Goal: Transaction & Acquisition: Book appointment/travel/reservation

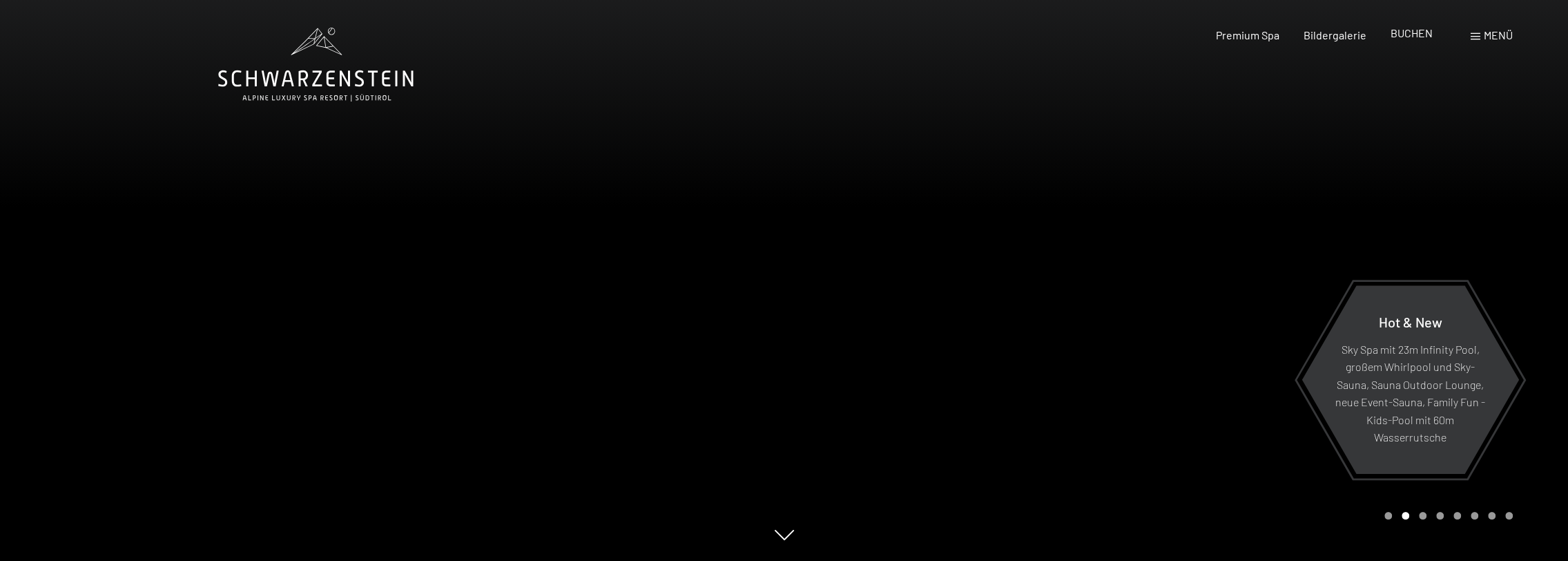
click at [1402, 34] on span "BUCHEN" at bounding box center [1412, 32] width 43 height 13
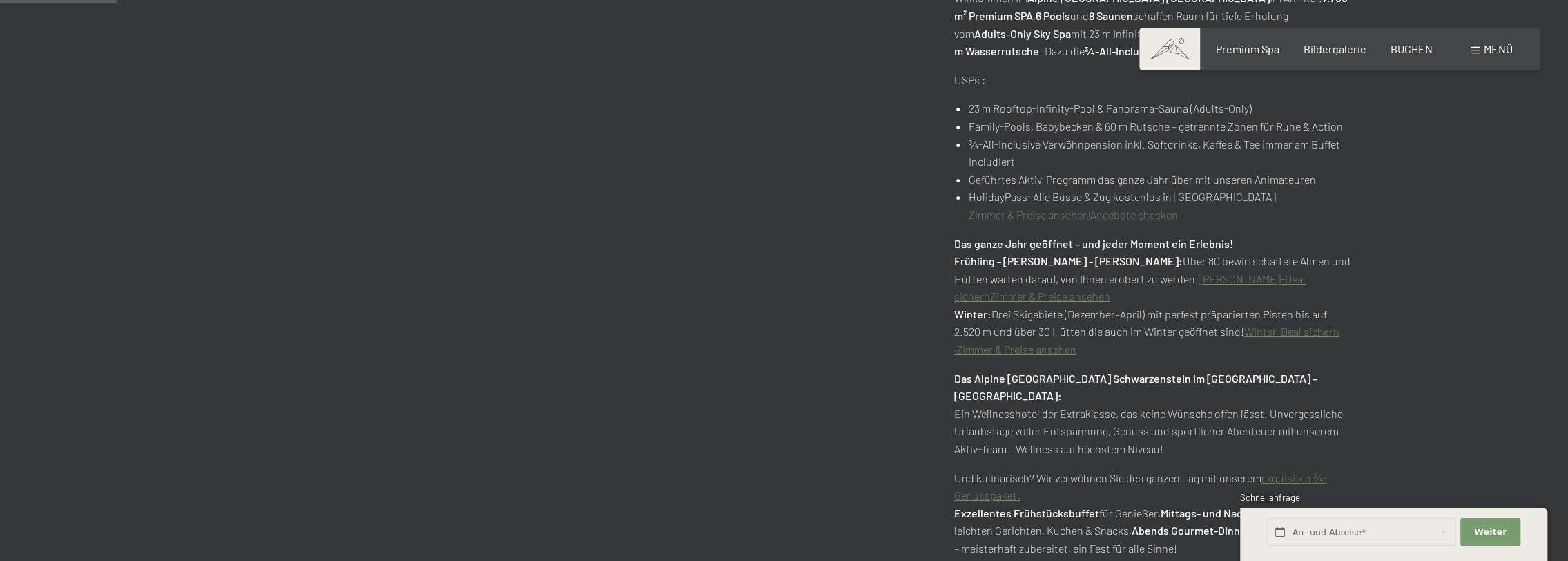
scroll to position [691, 0]
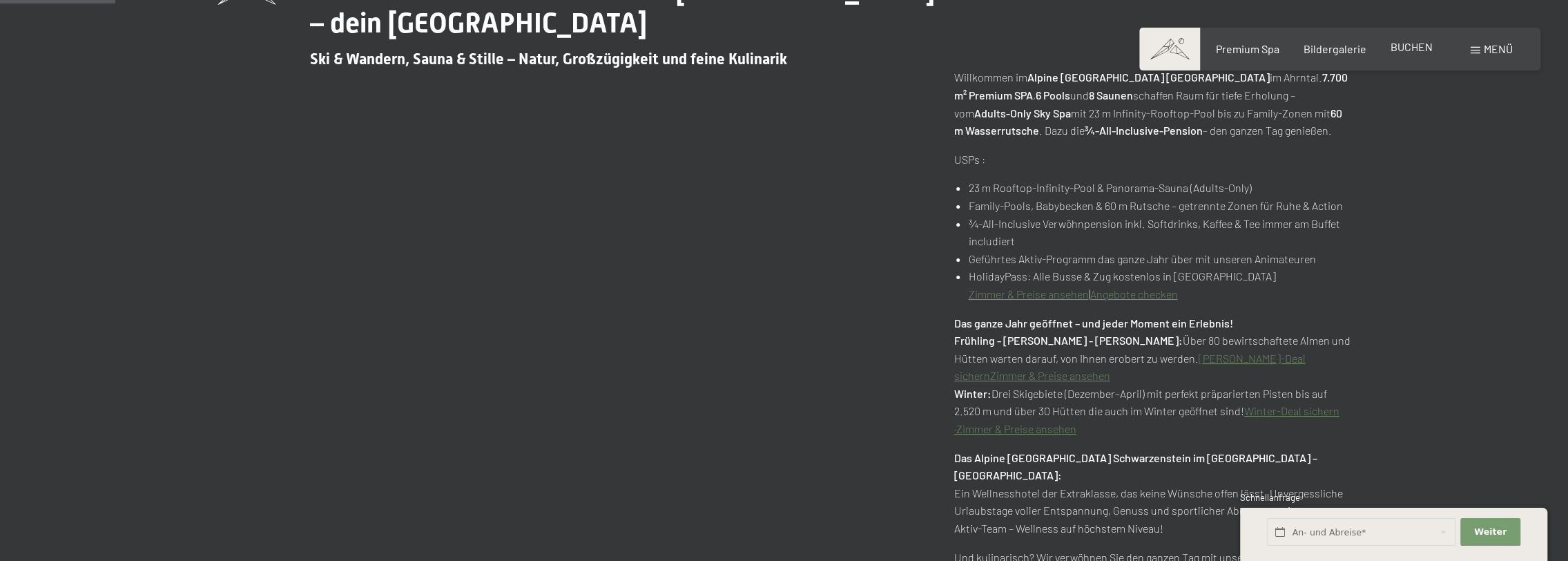
click at [1416, 45] on span "BUCHEN" at bounding box center [1412, 46] width 43 height 13
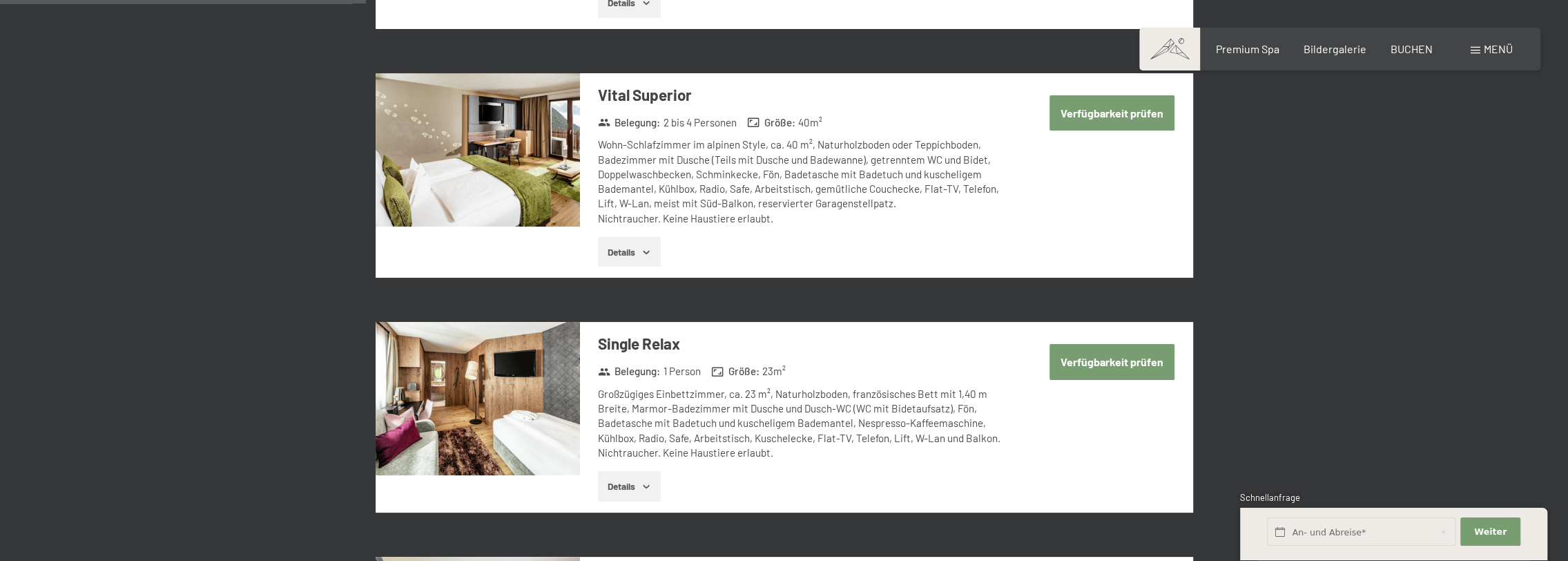
scroll to position [1105, 0]
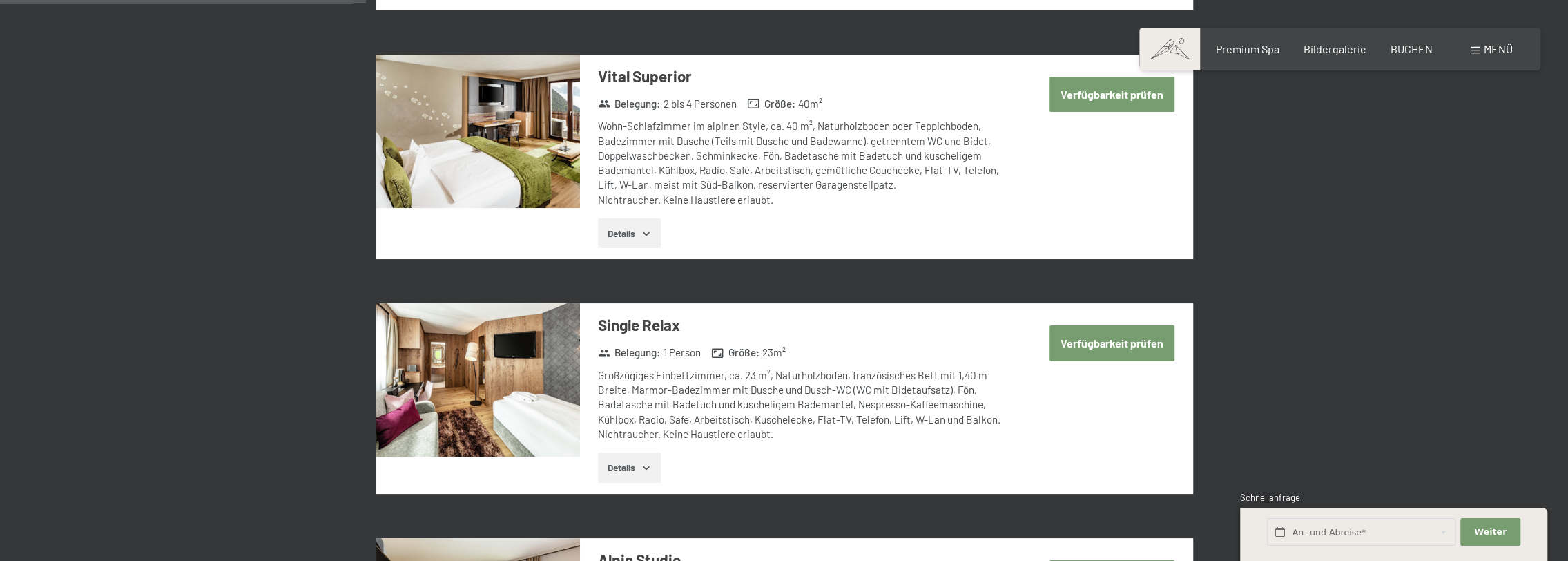
click at [648, 236] on icon "button" at bounding box center [647, 233] width 11 height 11
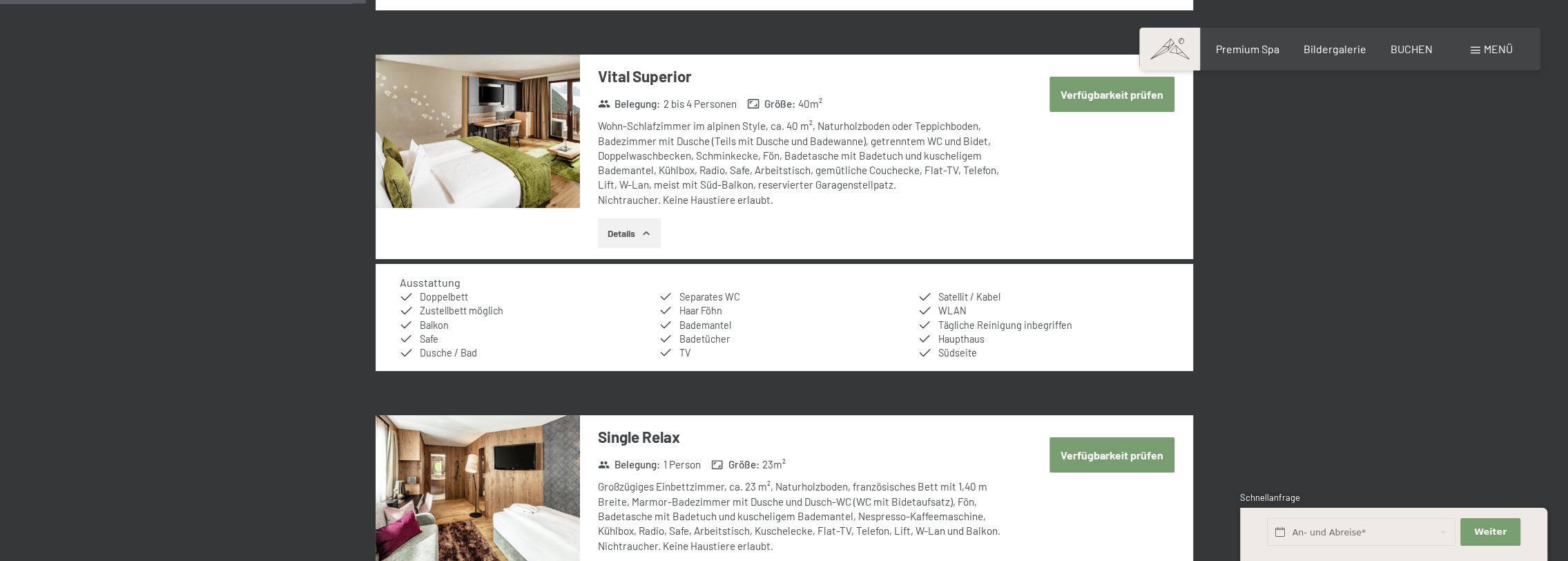
click at [647, 232] on icon "button" at bounding box center [647, 233] width 11 height 11
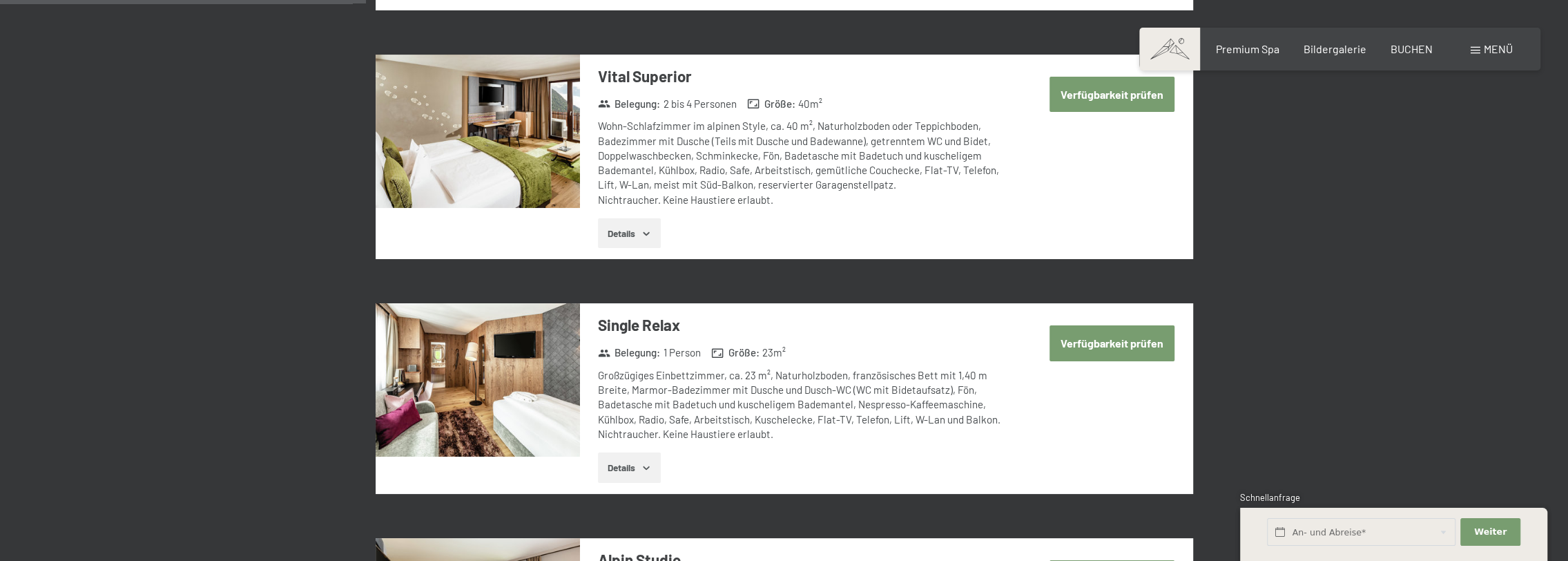
click at [647, 232] on icon "button" at bounding box center [646, 233] width 6 height 4
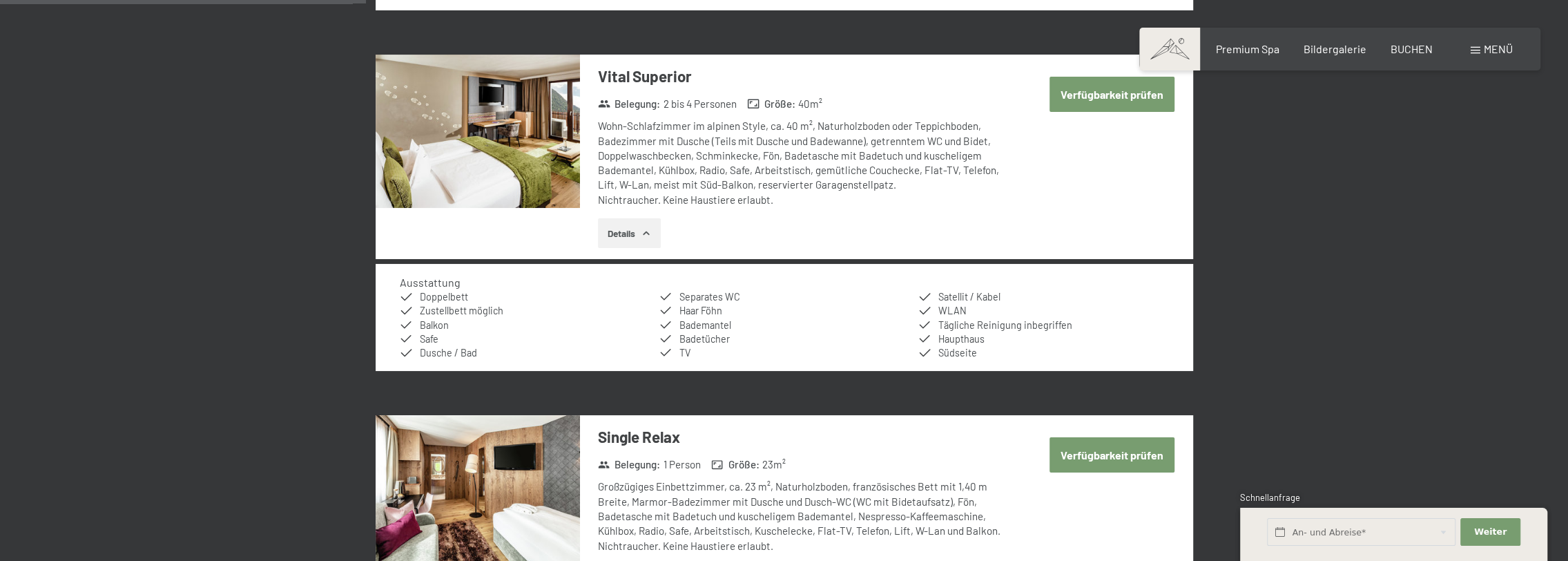
click at [647, 232] on icon "button" at bounding box center [647, 233] width 11 height 11
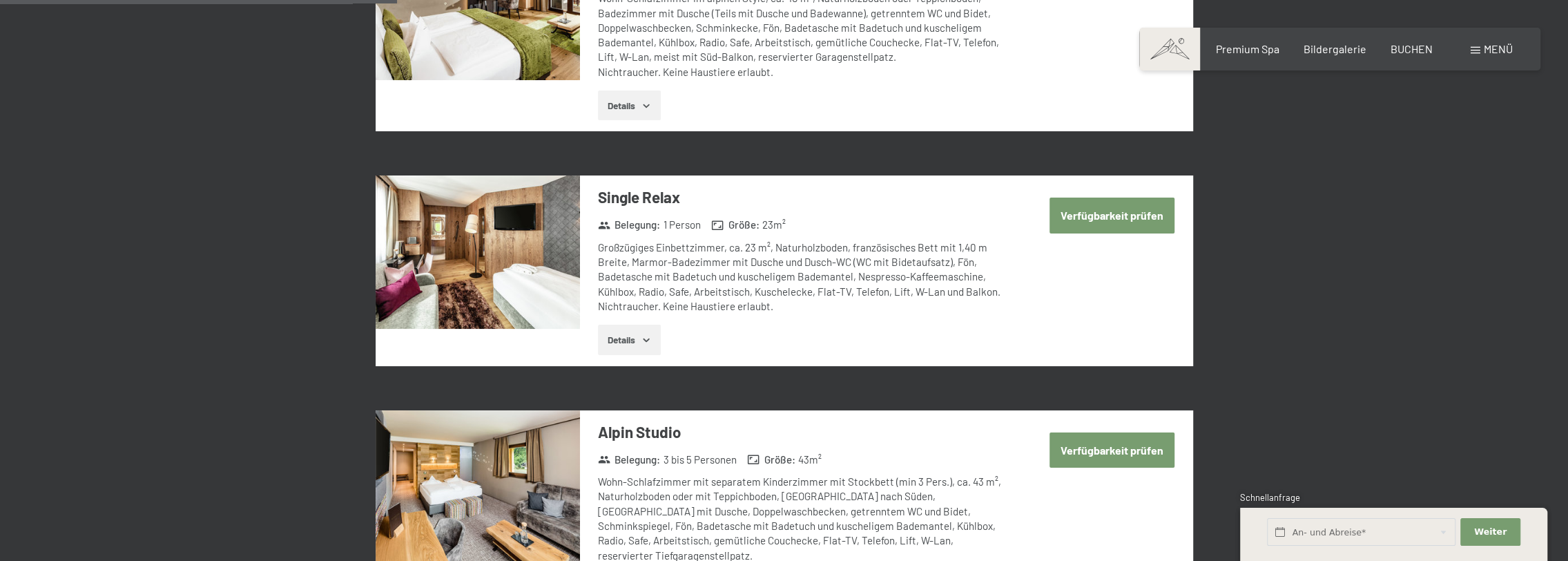
scroll to position [1243, 0]
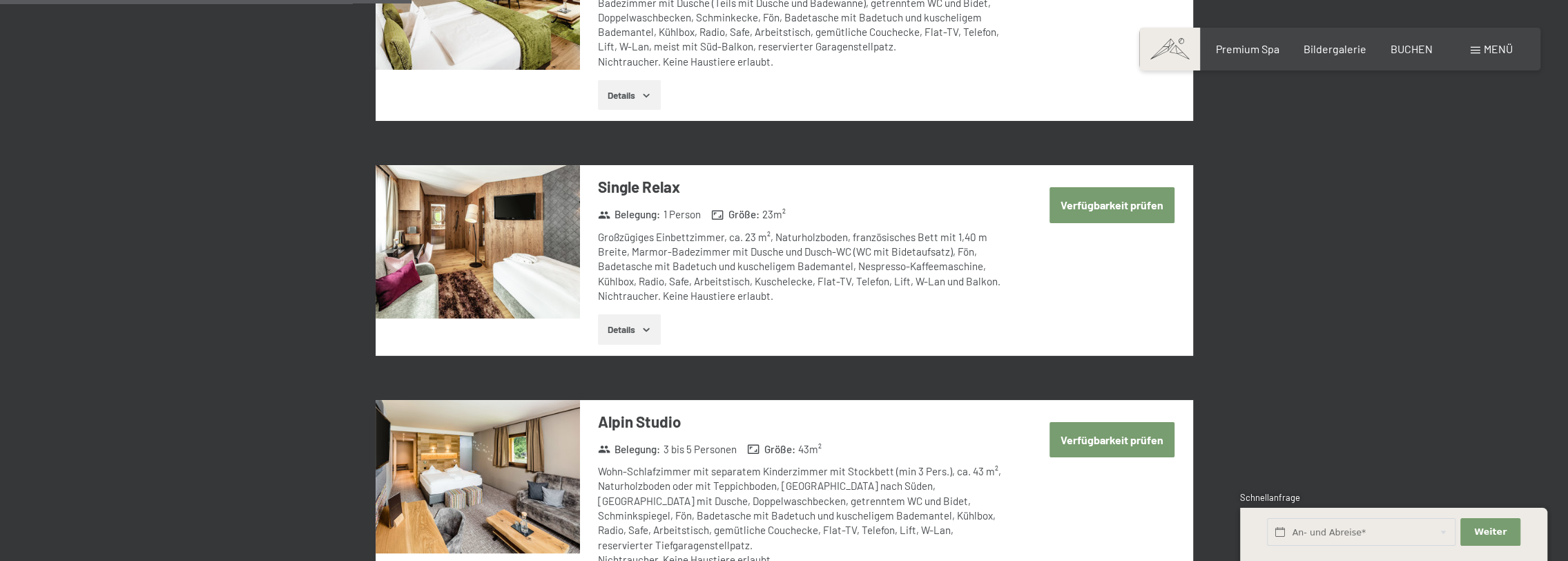
click at [650, 326] on label "Einwilligung Marketing*" at bounding box center [705, 320] width 121 height 14
click at [645, 326] on input "Einwilligung Marketing*" at bounding box center [637, 320] width 14 height 14
checkbox input "false"
click at [648, 330] on icon "button" at bounding box center [647, 330] width 11 height 11
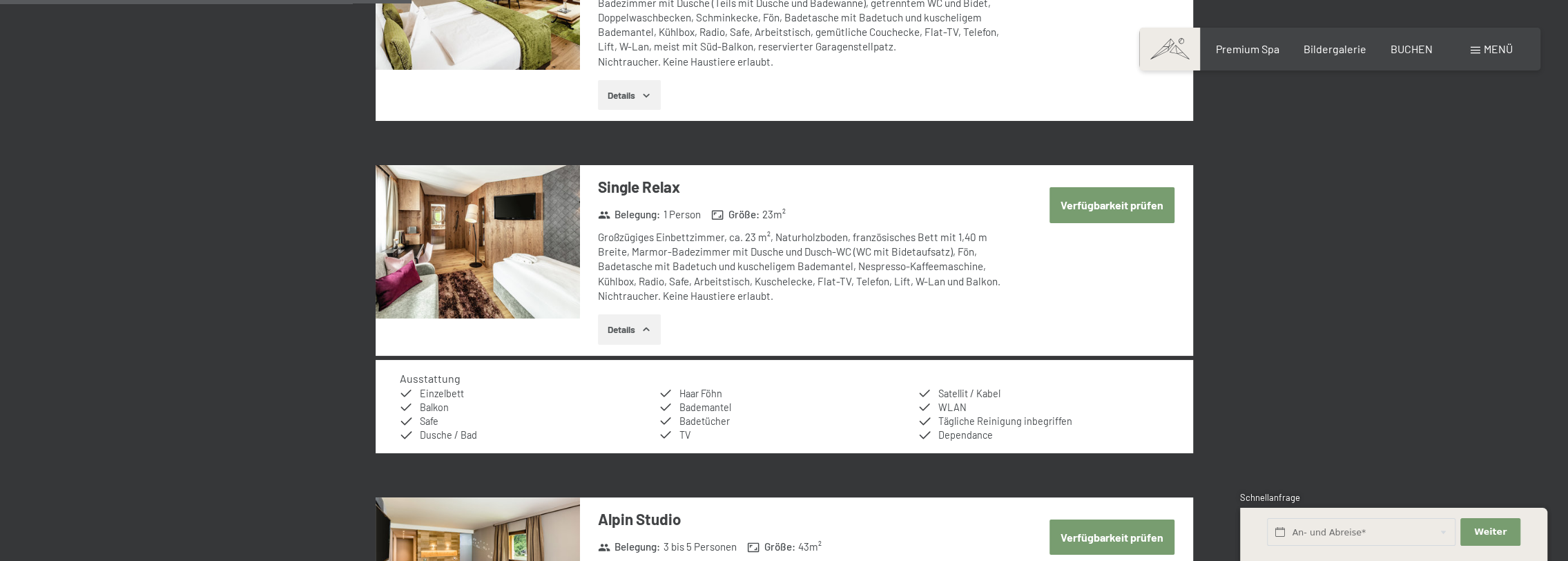
click at [648, 330] on icon "button" at bounding box center [647, 330] width 11 height 11
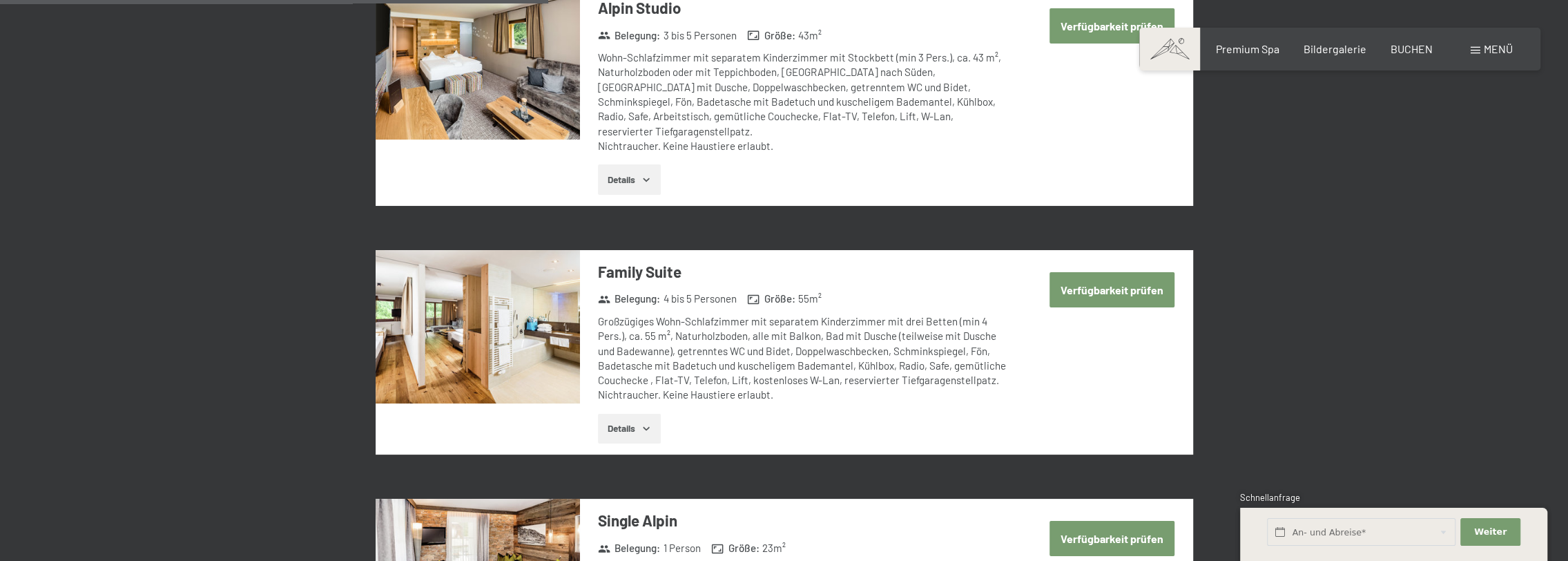
scroll to position [1658, 0]
click at [480, 319] on img at bounding box center [477, 326] width 204 height 154
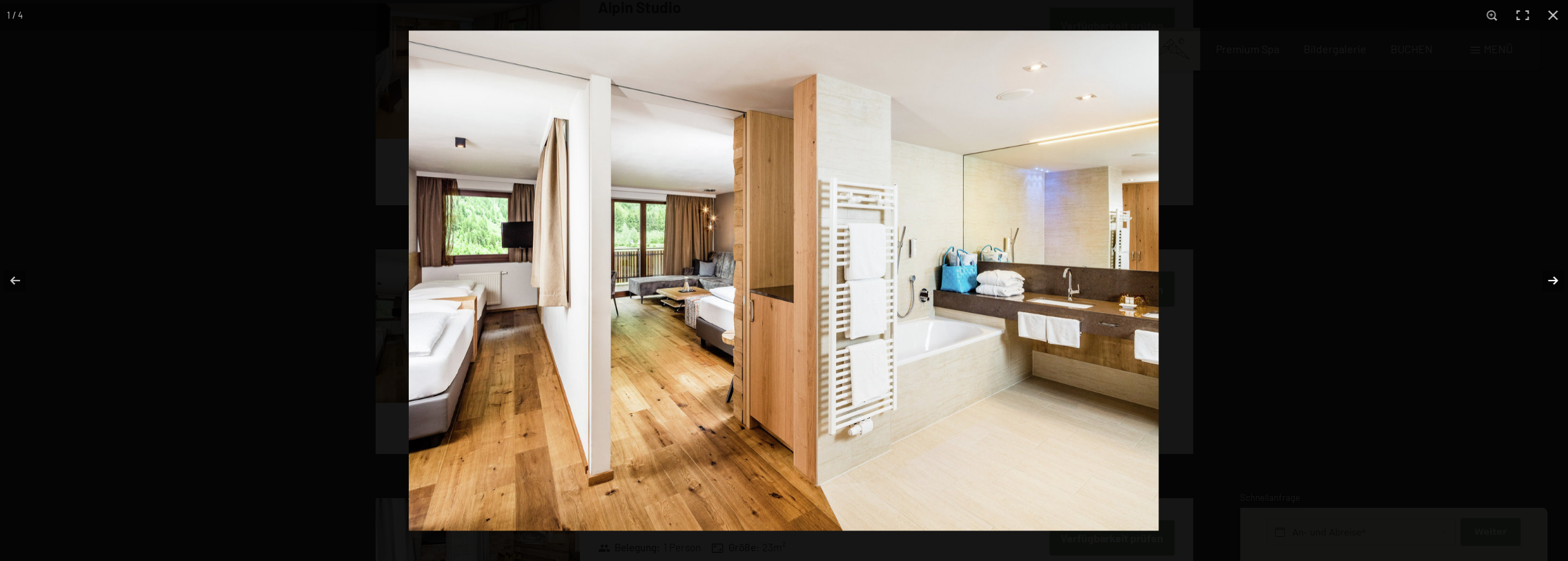
click at [1558, 279] on button "button" at bounding box center [1544, 280] width 48 height 69
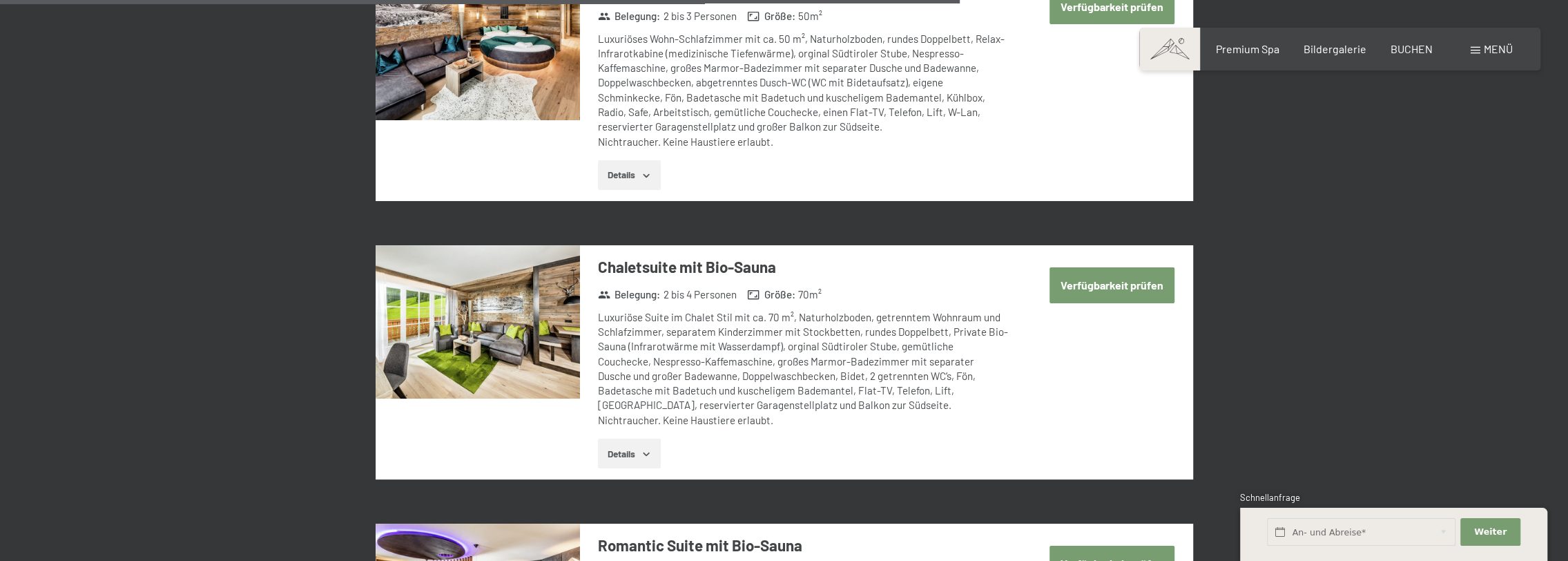
scroll to position [2971, 0]
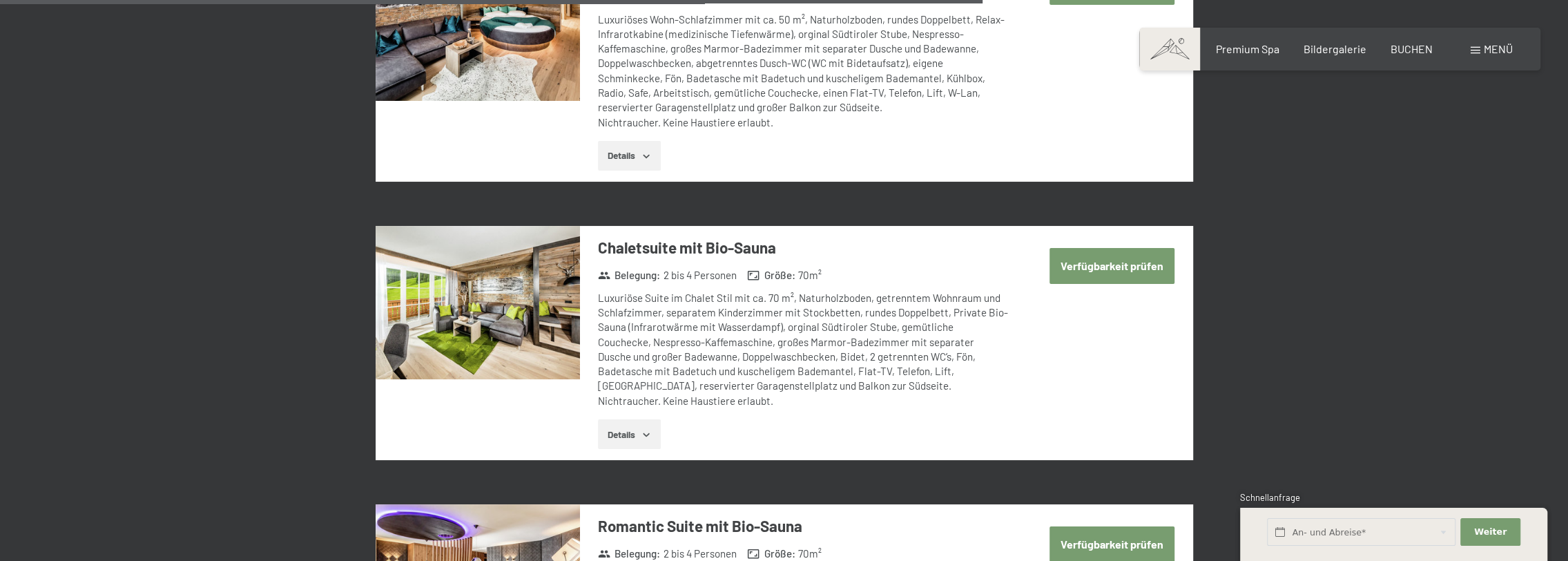
click at [480, 279] on img at bounding box center [477, 303] width 204 height 154
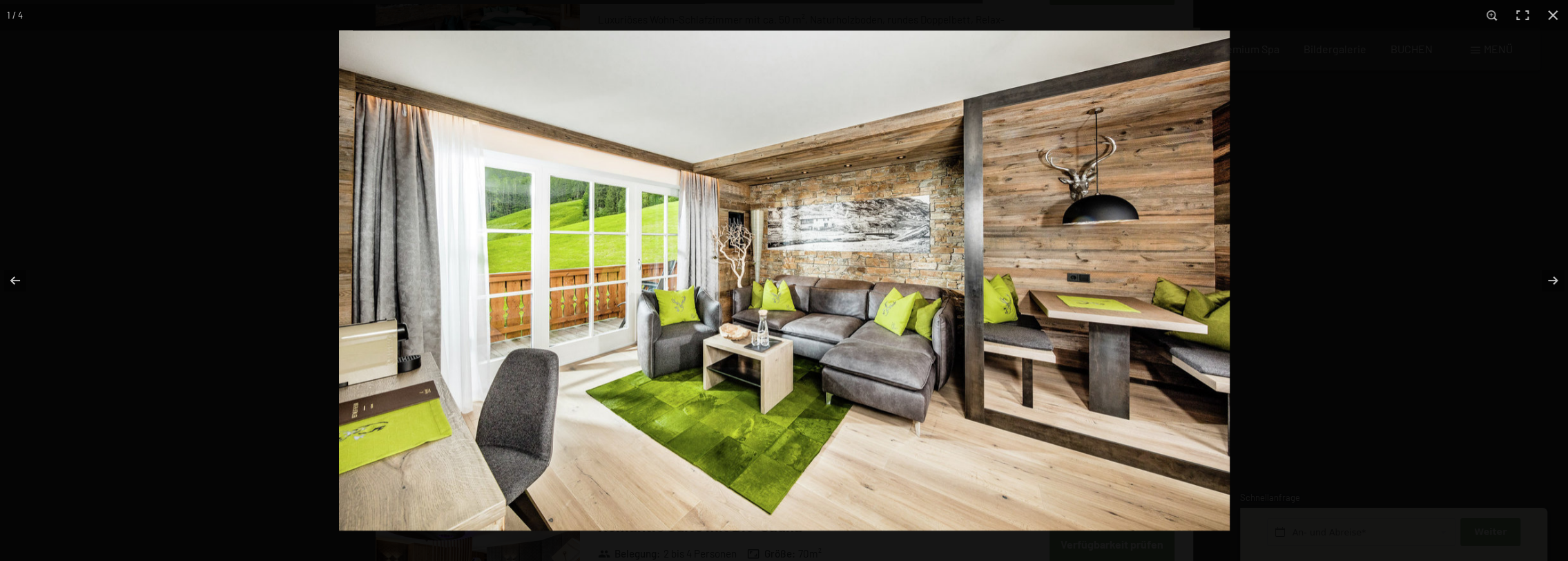
click at [533, 298] on img at bounding box center [784, 280] width 891 height 500
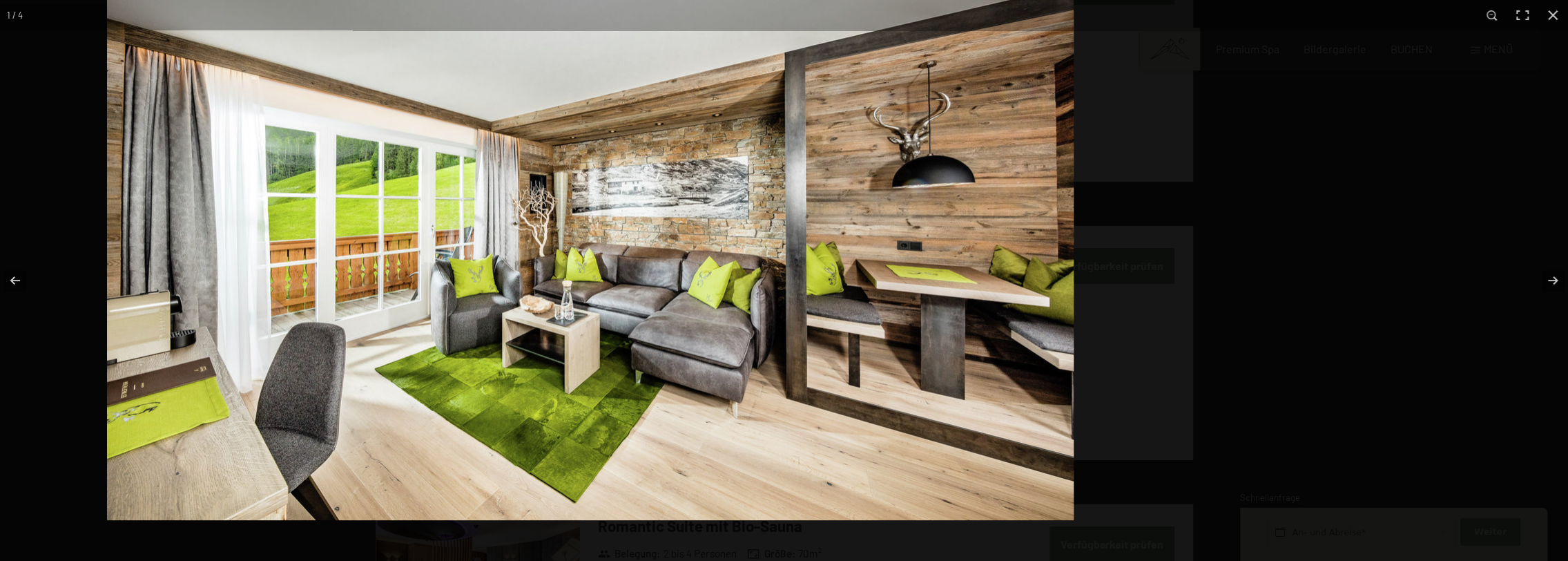
click at [436, 260] on img at bounding box center [590, 248] width 967 height 543
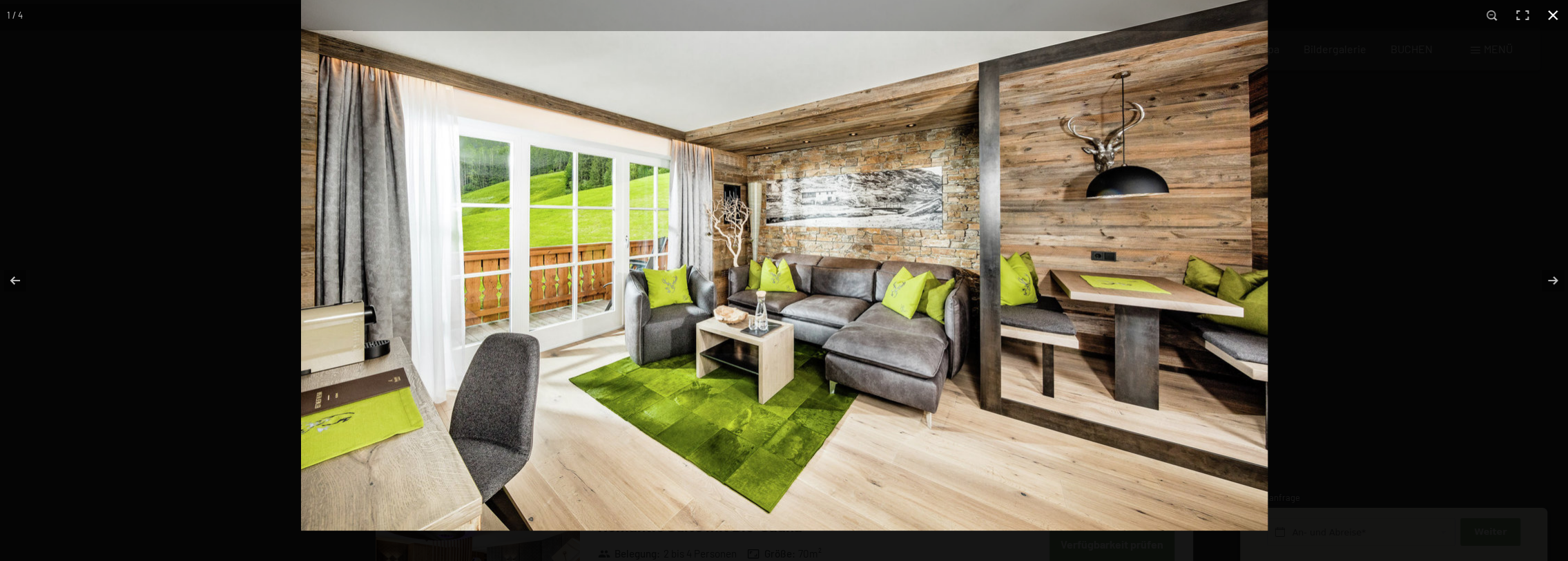
click at [1548, 13] on button "button" at bounding box center [1552, 15] width 31 height 31
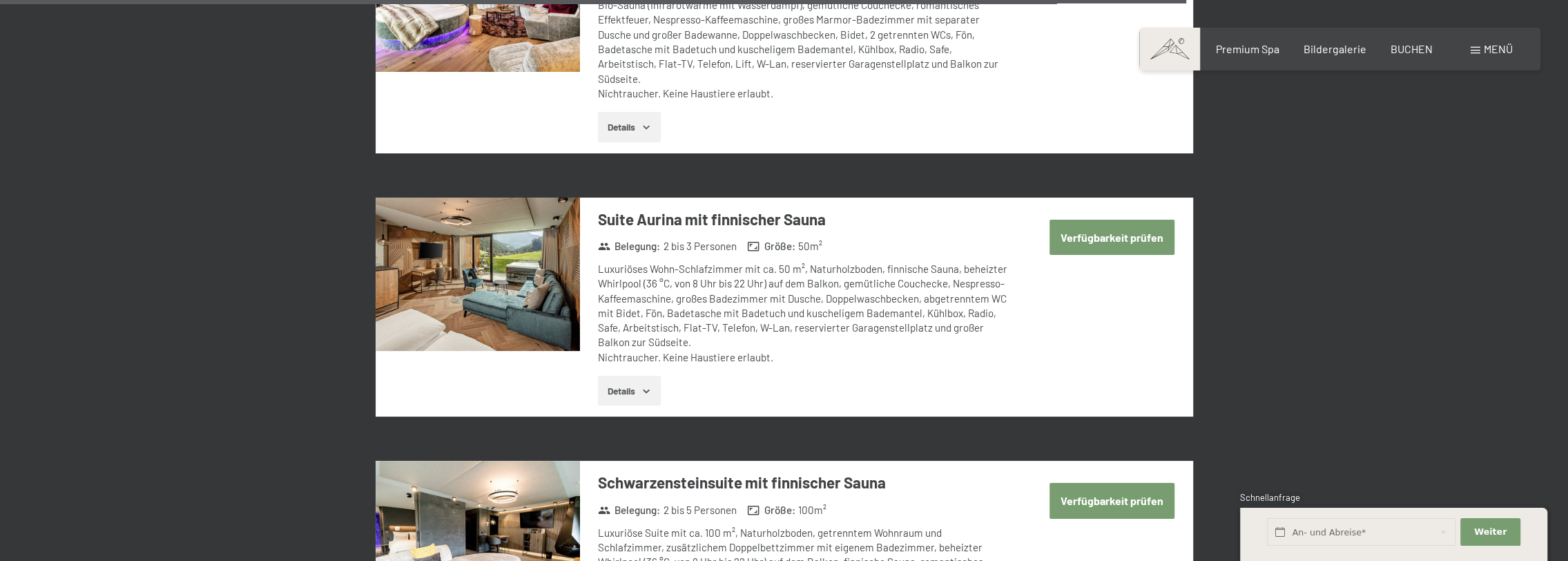
scroll to position [3593, 0]
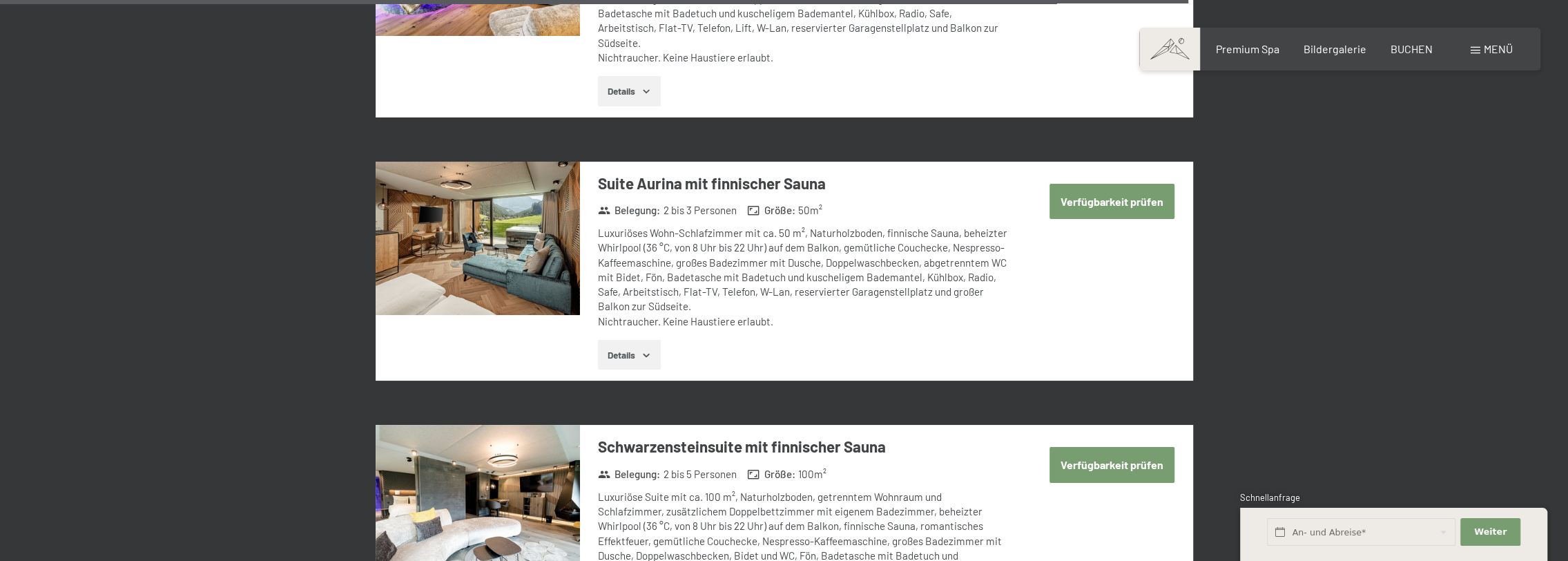
click at [506, 222] on img at bounding box center [477, 239] width 204 height 154
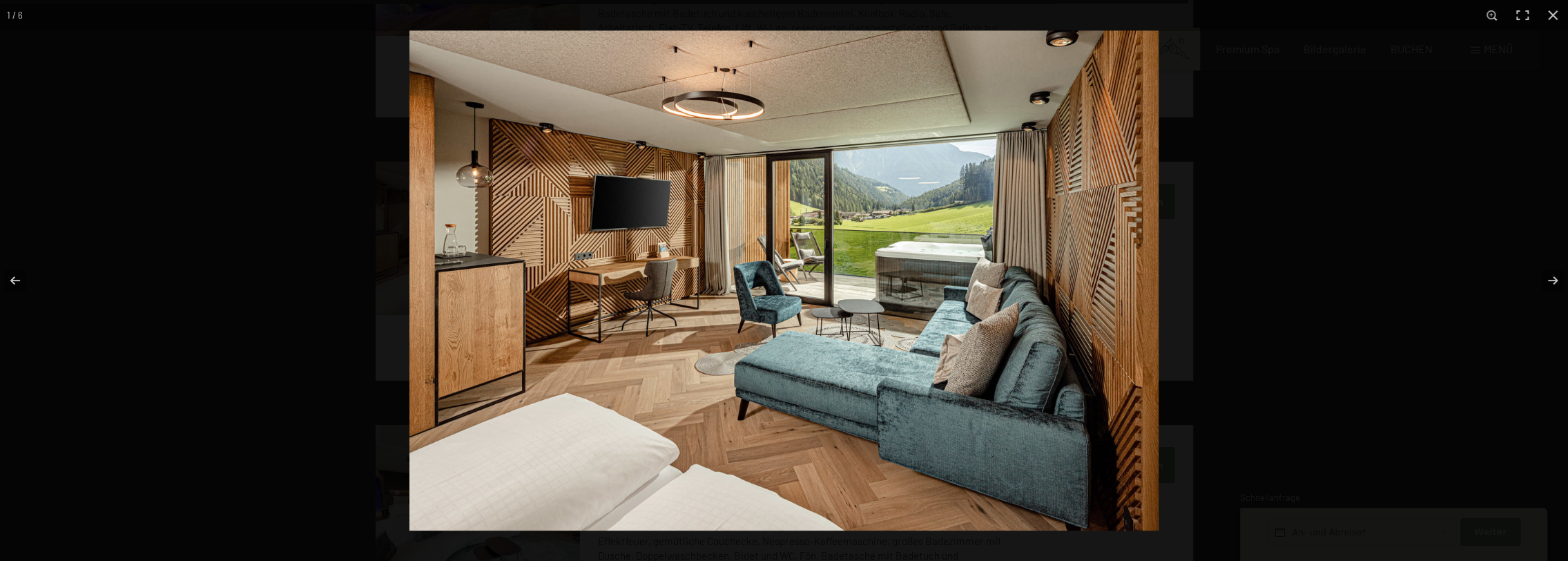
click at [866, 352] on img at bounding box center [784, 280] width 749 height 500
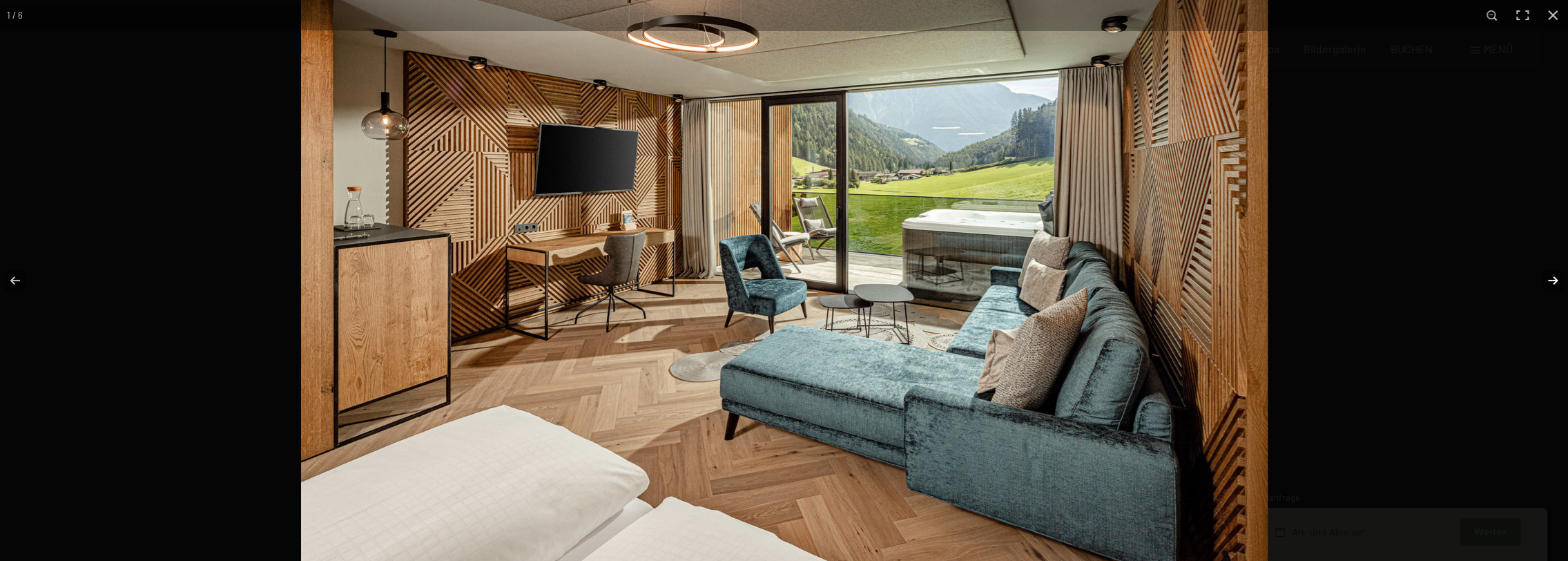
click at [1562, 276] on button "button" at bounding box center [1544, 280] width 48 height 69
